Goal: Task Accomplishment & Management: Use online tool/utility

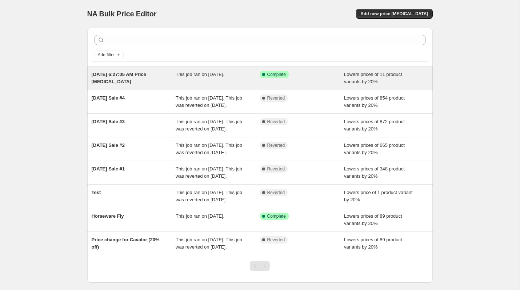
click at [90, 71] on div "[DATE] 6:27:05 AM Price [MEDICAL_DATA] This job ran on [DATE]. Success Complete…" at bounding box center [259, 78] width 345 height 23
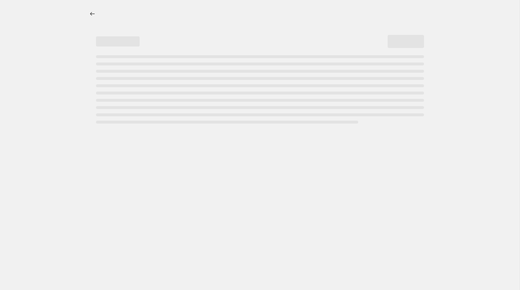
select select "percentage"
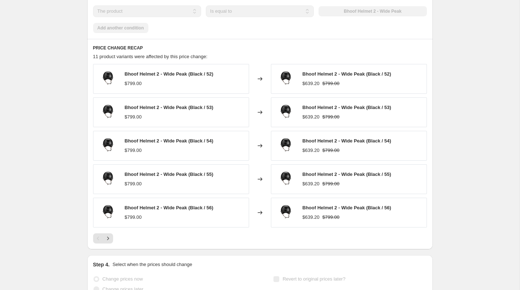
scroll to position [531, 0]
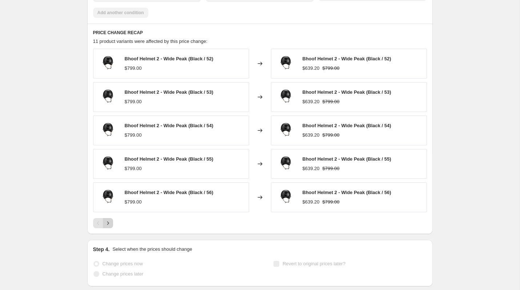
click at [111, 224] on icon "Next" at bounding box center [107, 223] width 7 height 7
click at [96, 224] on icon "Previous" at bounding box center [98, 223] width 7 height 7
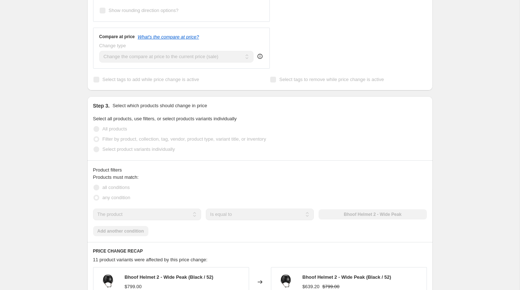
scroll to position [0, 0]
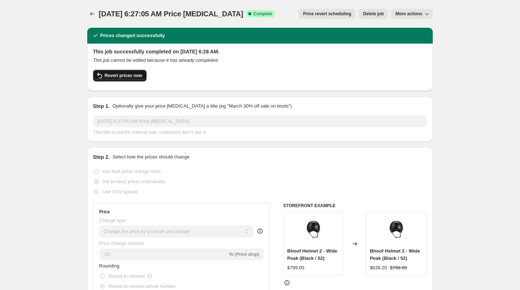
click at [132, 81] on button "Revert prices now" at bounding box center [119, 76] width 53 height 12
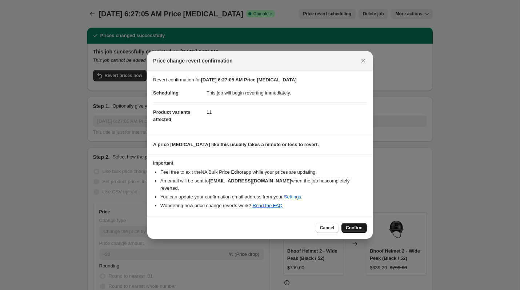
click at [359, 228] on button "Confirm" at bounding box center [353, 228] width 25 height 10
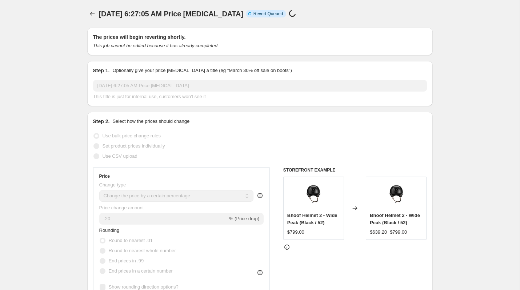
select select "percentage"
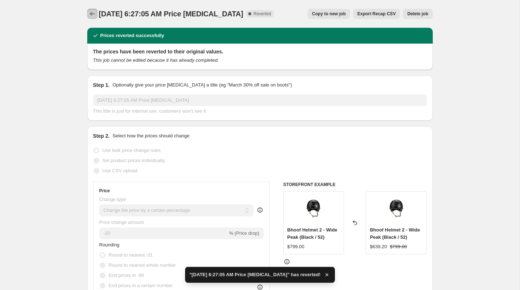
click at [93, 14] on icon "Price change jobs" at bounding box center [92, 13] width 7 height 7
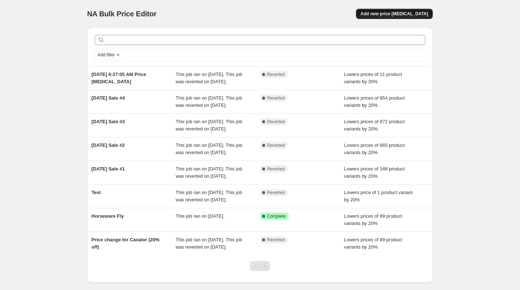
click at [397, 15] on span "Add new price [MEDICAL_DATA]" at bounding box center [394, 14] width 68 height 6
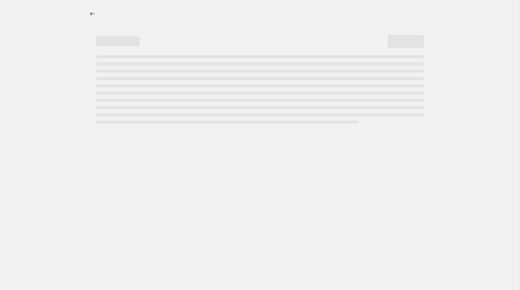
select select "percentage"
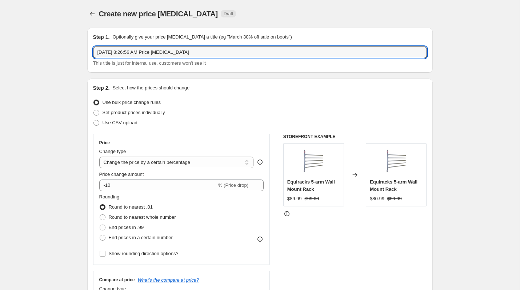
drag, startPoint x: 212, startPoint y: 50, endPoint x: 28, endPoint y: 50, distance: 184.7
type input "Helmet Week"
click at [271, 103] on div "Use bulk price change rules" at bounding box center [260, 102] width 334 height 10
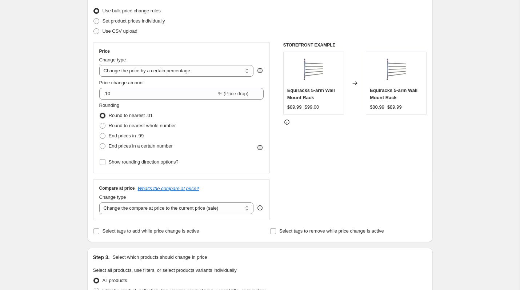
scroll to position [76, 0]
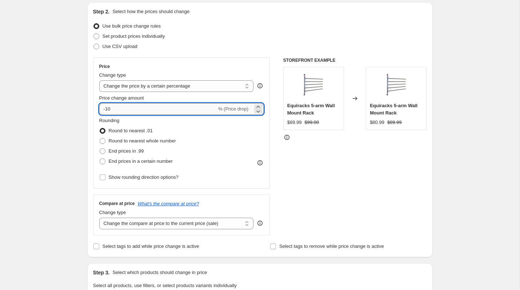
click at [163, 110] on input "-10" at bounding box center [157, 109] width 117 height 12
type input "-1"
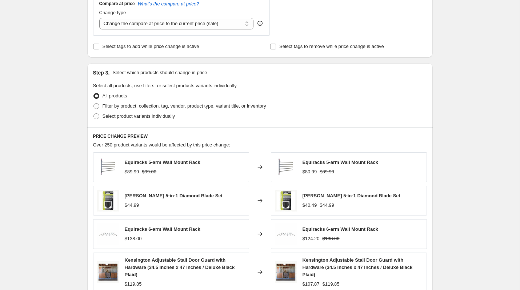
scroll to position [279, 0]
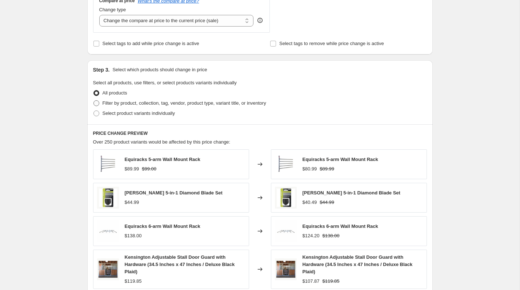
type input "-20"
click at [113, 103] on span "Filter by product, collection, tag, vendor, product type, variant title, or inv…" at bounding box center [185, 102] width 164 height 5
click at [94, 101] on input "Filter by product, collection, tag, vendor, product type, variant title, or inv…" at bounding box center [93, 100] width 0 height 0
radio input "true"
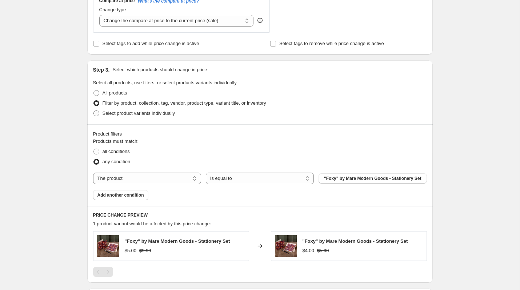
click at [113, 113] on span "Select product variants individually" at bounding box center [139, 113] width 72 height 5
click at [94, 111] on input "Select product variants individually" at bounding box center [93, 111] width 0 height 0
radio input "true"
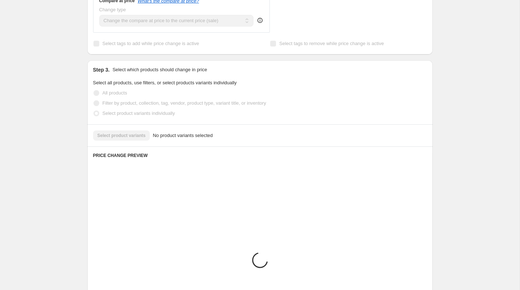
scroll to position [276, 0]
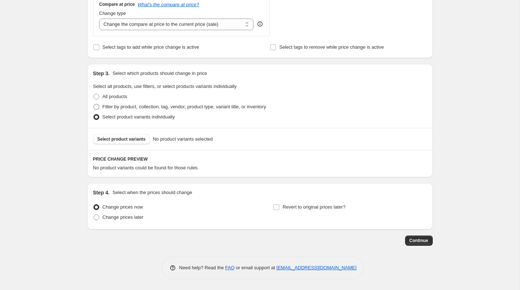
click at [109, 106] on span "Filter by product, collection, tag, vendor, product type, variant title, or inv…" at bounding box center [185, 106] width 164 height 5
click at [94, 104] on input "Filter by product, collection, tag, vendor, product type, variant title, or inv…" at bounding box center [93, 104] width 0 height 0
radio input "true"
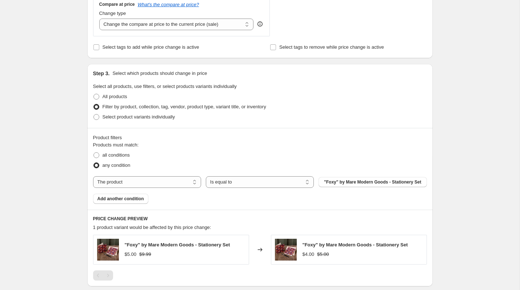
scroll to position [389, 0]
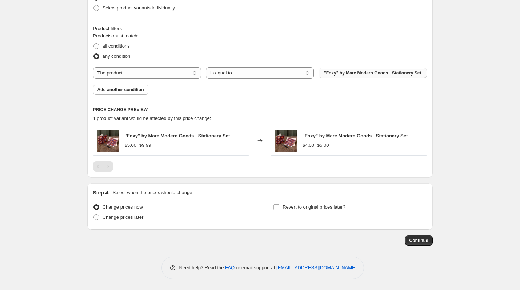
click at [339, 75] on span ""Foxy" by Mare Modern Goods - Stationery Set" at bounding box center [372, 73] width 97 height 6
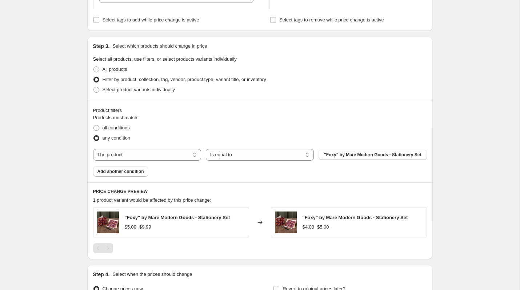
scroll to position [301, 0]
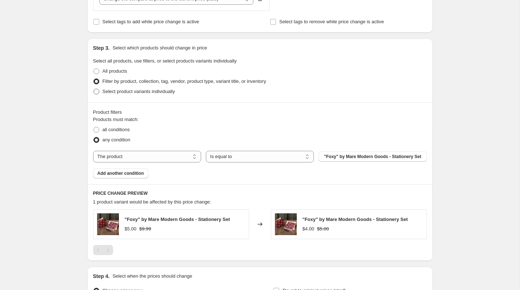
click at [128, 95] on span "Select product variants individually" at bounding box center [139, 91] width 72 height 7
click at [94, 89] on input "Select product variants individually" at bounding box center [93, 89] width 0 height 0
radio input "true"
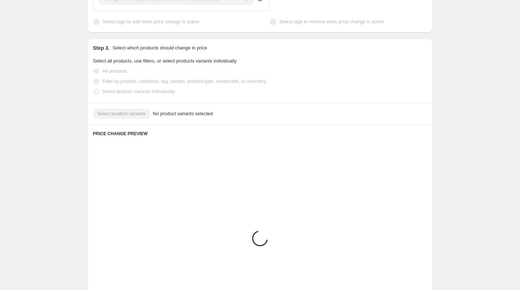
scroll to position [276, 0]
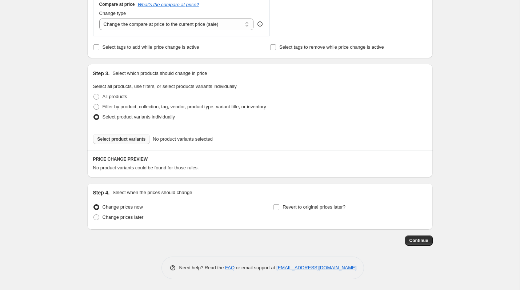
click at [135, 138] on span "Select product variants" at bounding box center [121, 139] width 48 height 6
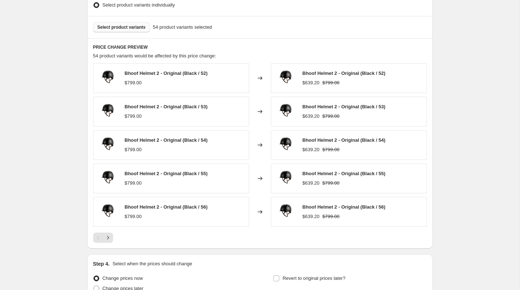
scroll to position [388, 0]
click at [111, 234] on icon "Next" at bounding box center [107, 237] width 7 height 7
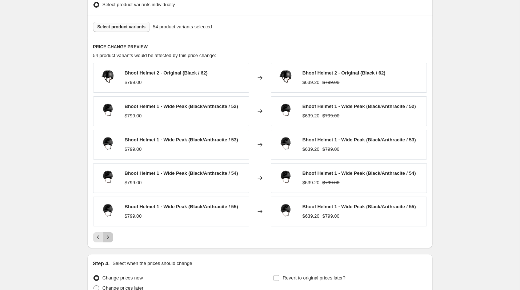
click at [111, 234] on icon "Next" at bounding box center [107, 237] width 7 height 7
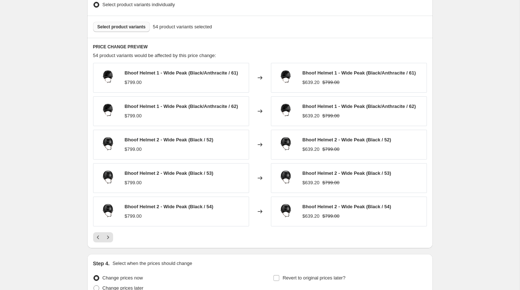
scroll to position [459, 0]
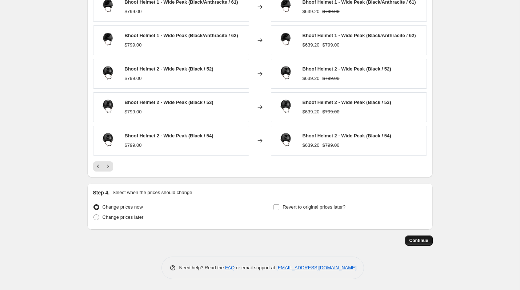
click at [422, 240] on span "Continue" at bounding box center [418, 241] width 19 height 6
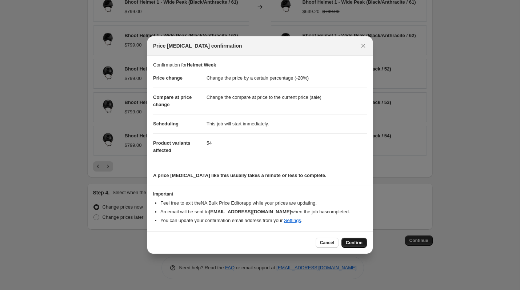
click at [354, 240] on button "Confirm" at bounding box center [353, 243] width 25 height 10
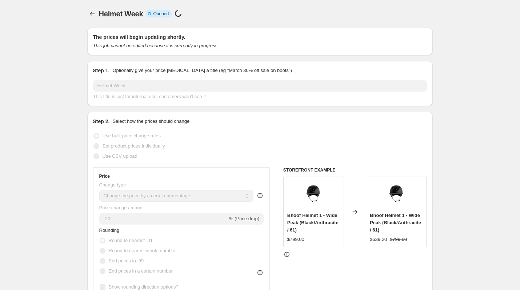
scroll to position [459, 0]
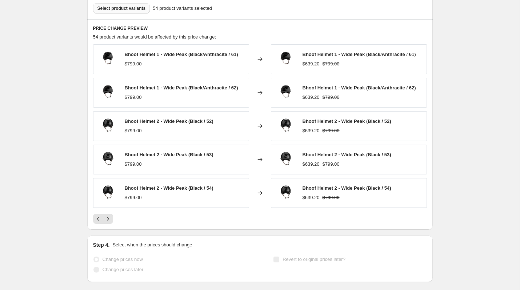
select select "percentage"
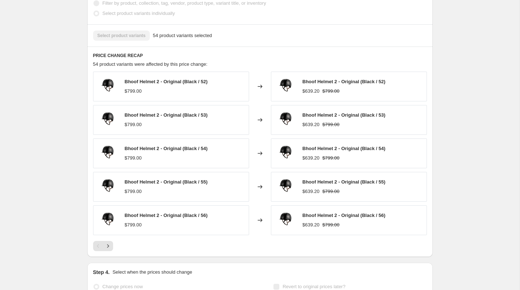
scroll to position [451, 0]
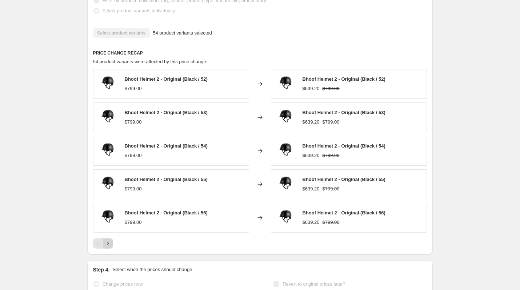
click at [108, 244] on icon "Next" at bounding box center [107, 243] width 7 height 7
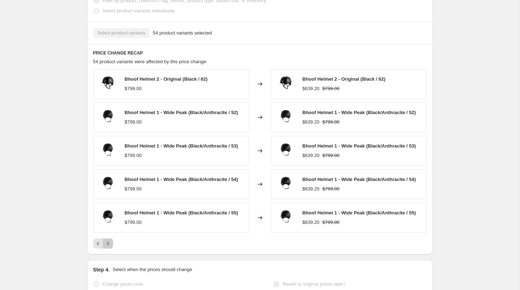
click at [108, 244] on icon "Next" at bounding box center [107, 243] width 7 height 7
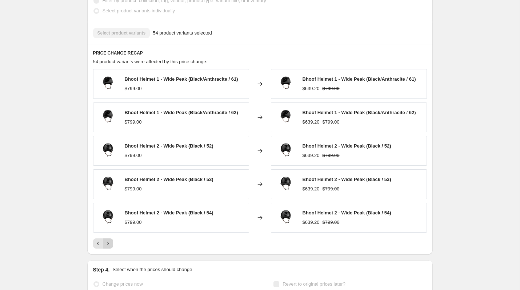
click at [108, 244] on icon "Next" at bounding box center [107, 243] width 7 height 7
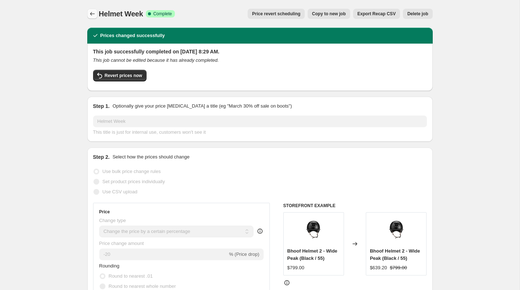
click at [89, 15] on icon "Price change jobs" at bounding box center [92, 13] width 7 height 7
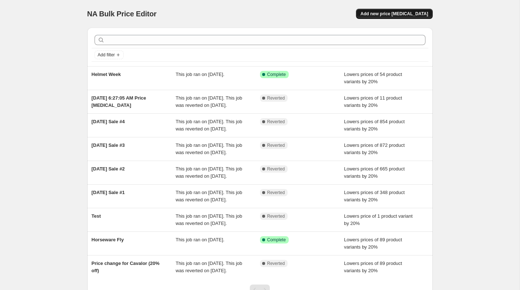
click at [411, 12] on span "Add new price [MEDICAL_DATA]" at bounding box center [394, 14] width 68 height 6
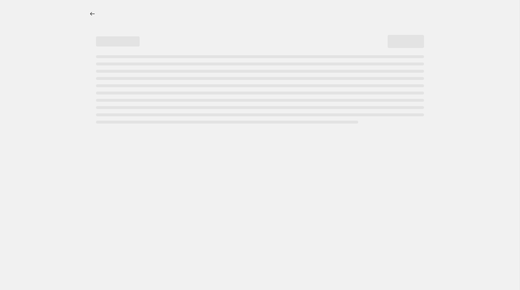
select select "percentage"
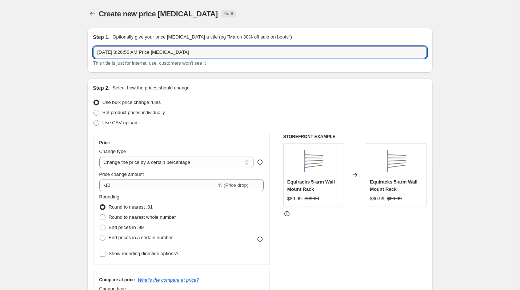
drag, startPoint x: 223, startPoint y: 51, endPoint x: -13, endPoint y: 51, distance: 235.9
click at [0, 51] on html "Home Settings Plans Skip to content Create new price [MEDICAL_DATA]. This page …" at bounding box center [260, 145] width 520 height 290
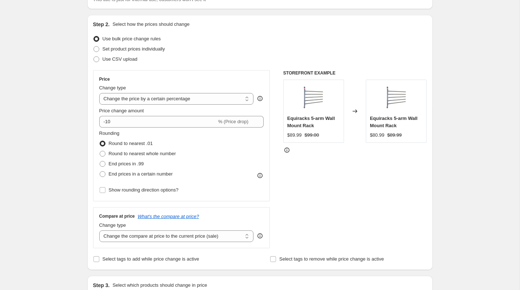
scroll to position [67, 0]
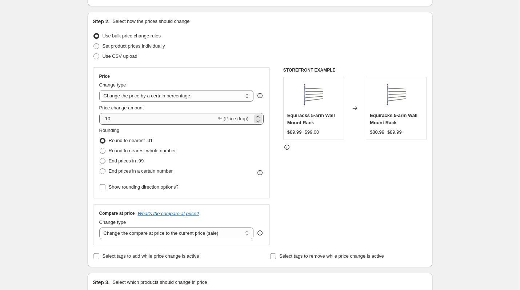
type input "Bhoof Helmet"
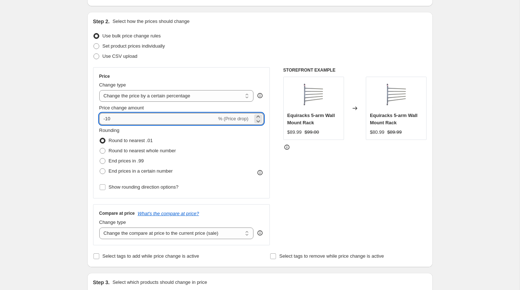
click at [135, 123] on input "-10" at bounding box center [157, 119] width 117 height 12
type input "-1"
type input "-3"
type input "-20"
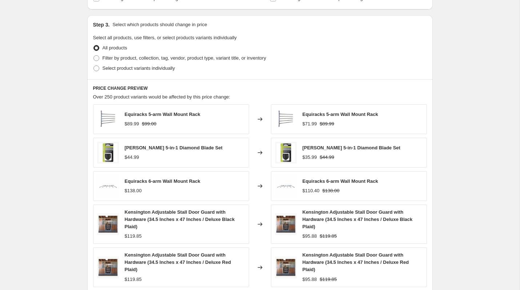
scroll to position [327, 0]
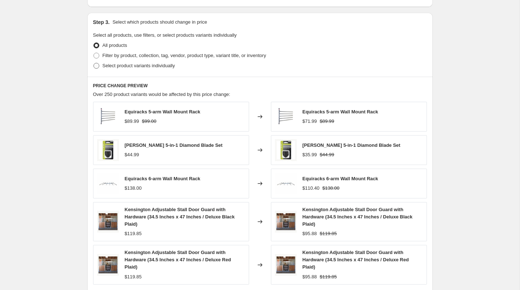
click at [118, 68] on span "Select product variants individually" at bounding box center [139, 65] width 72 height 5
click at [94, 63] on input "Select product variants individually" at bounding box center [93, 63] width 0 height 0
radio input "true"
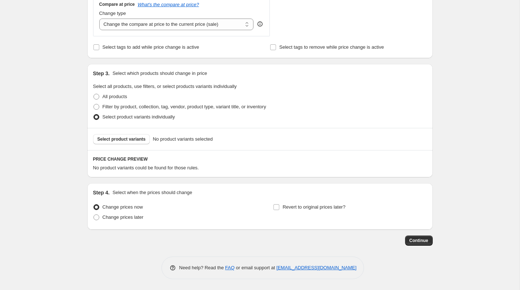
scroll to position [276, 0]
click at [124, 140] on span "Select product variants" at bounding box center [121, 139] width 48 height 6
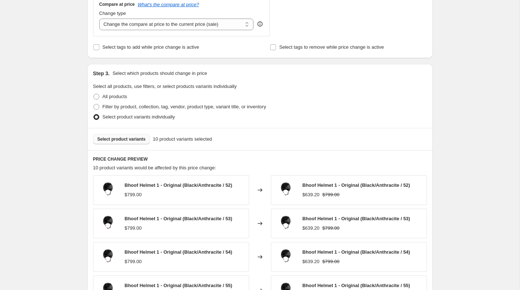
scroll to position [459, 0]
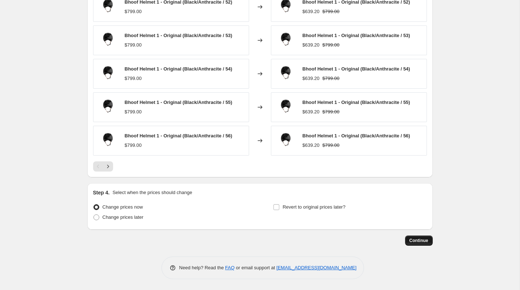
click at [420, 242] on span "Continue" at bounding box center [418, 241] width 19 height 6
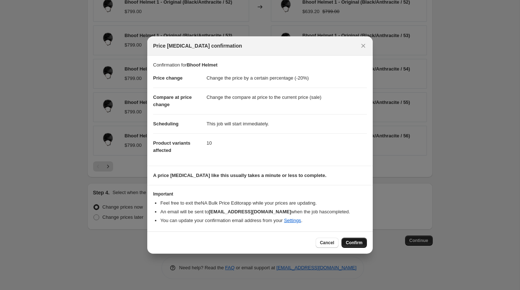
click at [360, 241] on span "Confirm" at bounding box center [354, 243] width 17 height 6
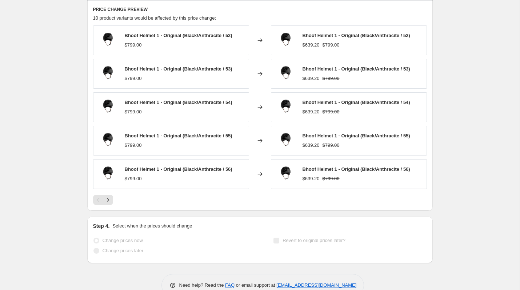
scroll to position [478, 0]
select select "percentage"
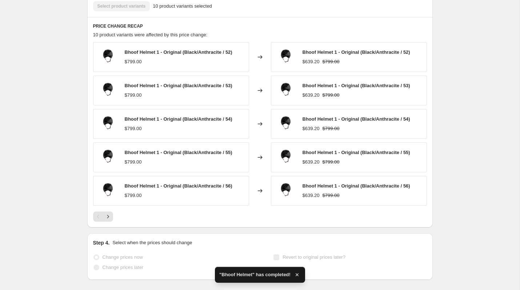
scroll to position [0, 0]
